Goal: Navigation & Orientation: Find specific page/section

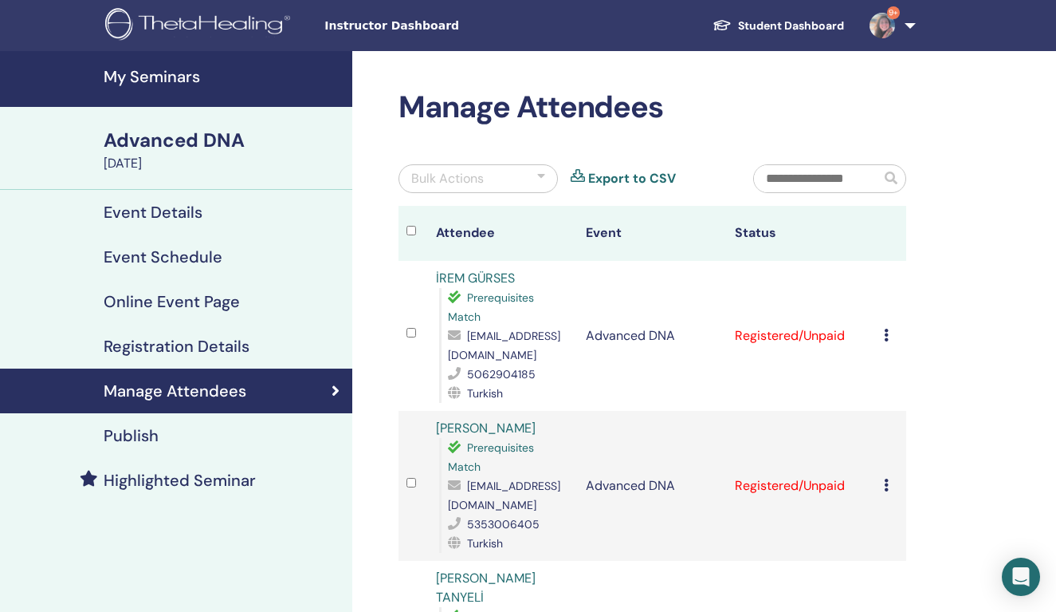
scroll to position [75, 0]
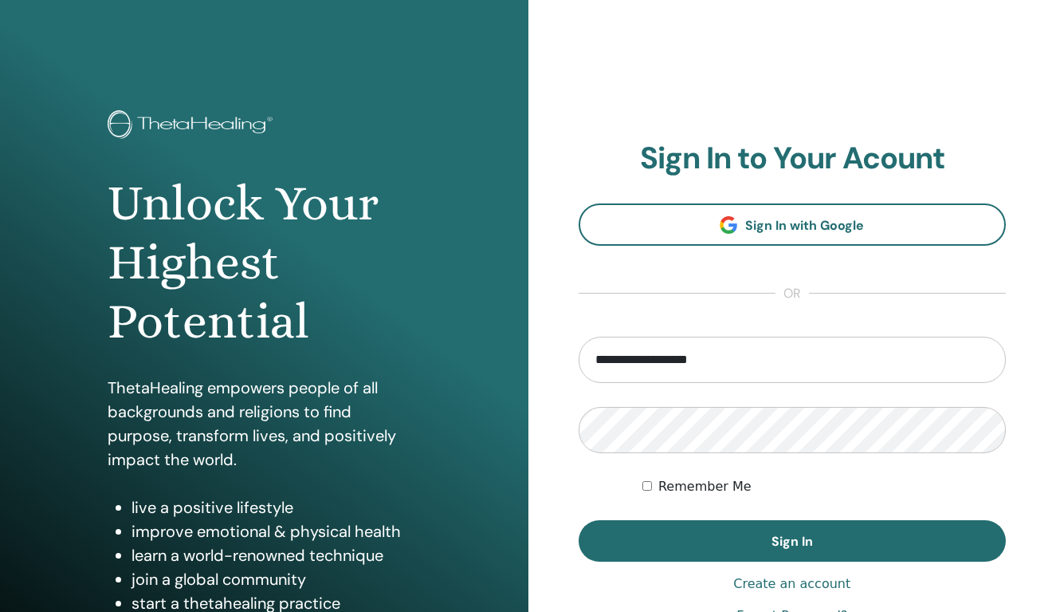
type input "**********"
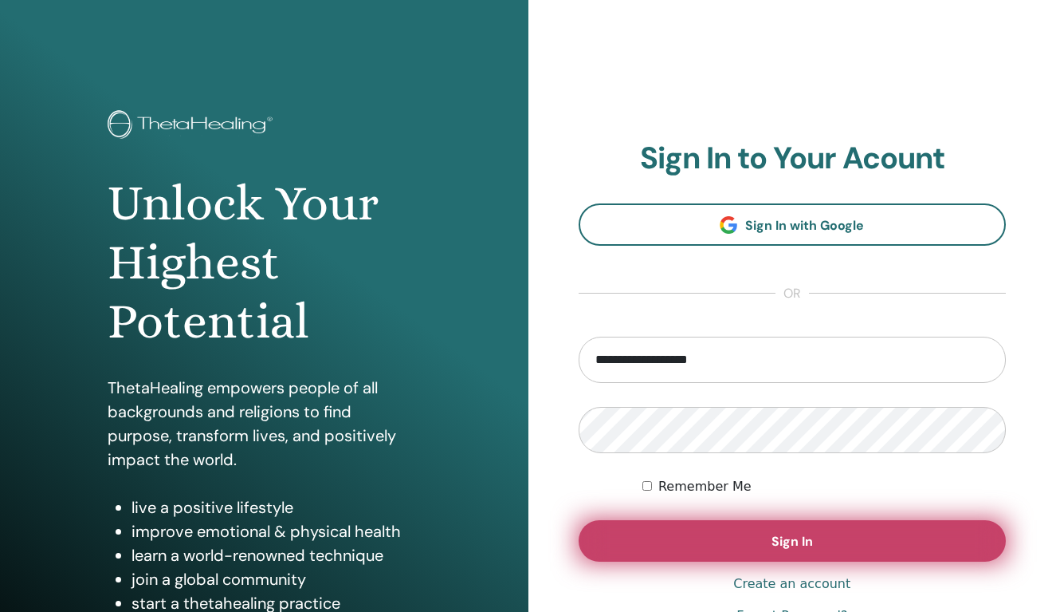
click at [775, 529] on button "Sign In" at bounding box center [793, 540] width 428 height 41
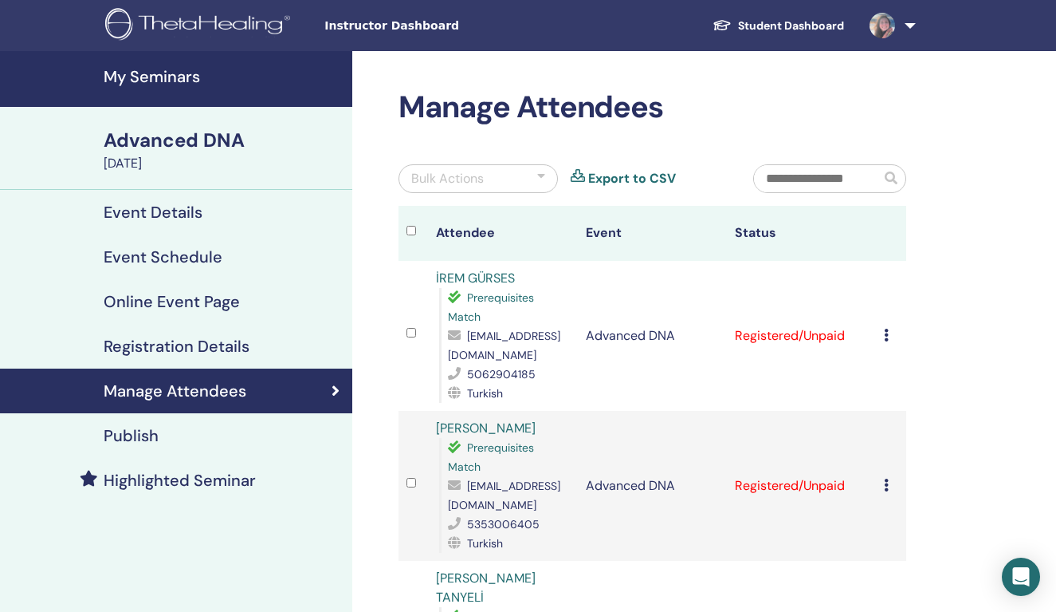
click at [181, 214] on h4 "Event Details" at bounding box center [153, 212] width 99 height 19
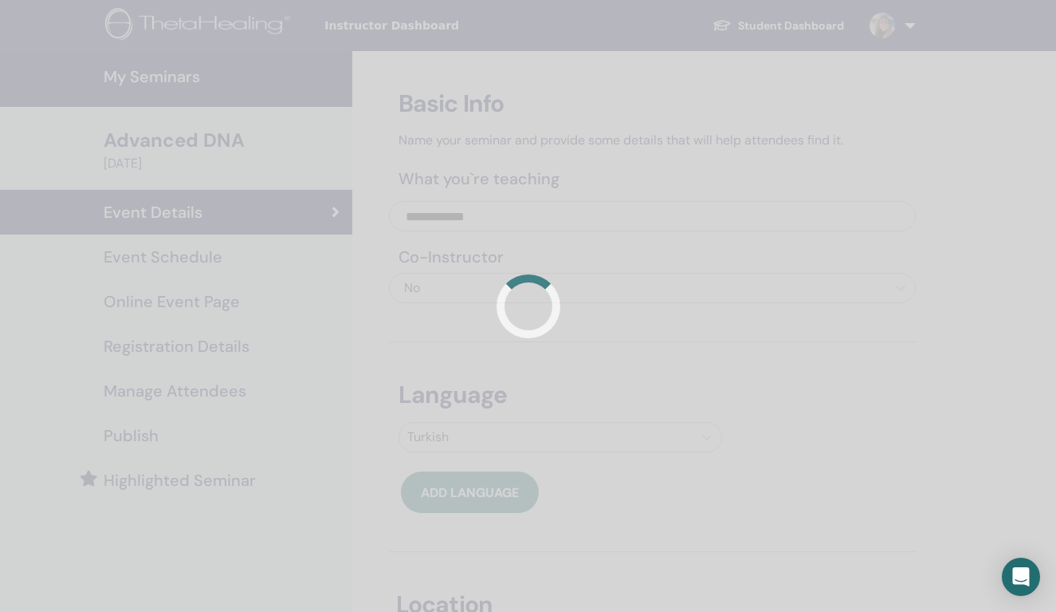
click at [198, 260] on div at bounding box center [528, 306] width 1056 height 612
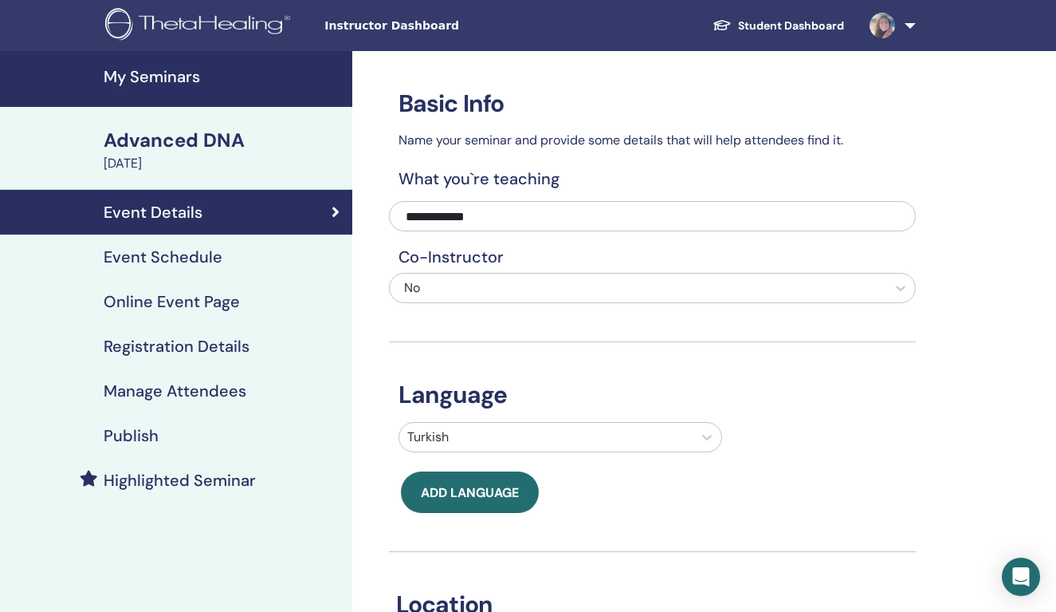
click at [194, 258] on h4 "Event Schedule" at bounding box center [163, 256] width 119 height 19
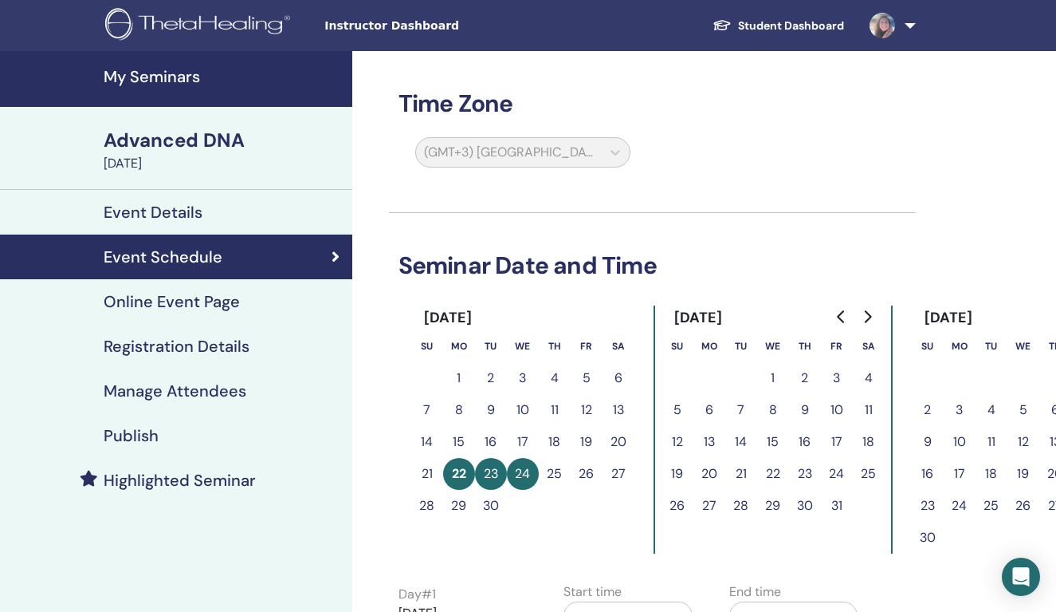
click at [179, 79] on h4 "My Seminars" at bounding box center [223, 76] width 239 height 19
